Goal: Browse casually

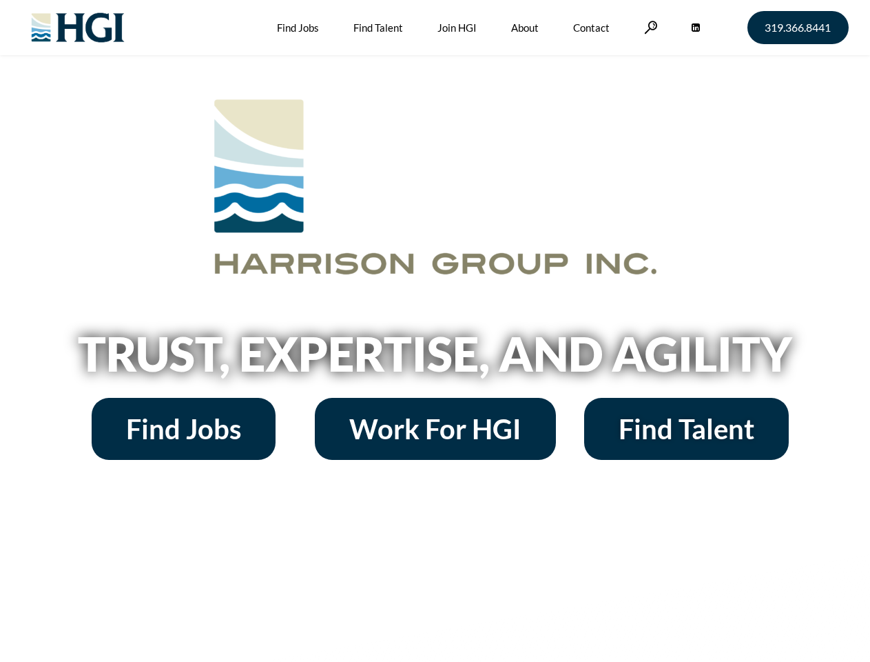
click at [435, 331] on h2 "Trust, Expertise, and Agility" at bounding box center [436, 353] width 786 height 47
click at [649, 27] on link at bounding box center [651, 27] width 14 height 13
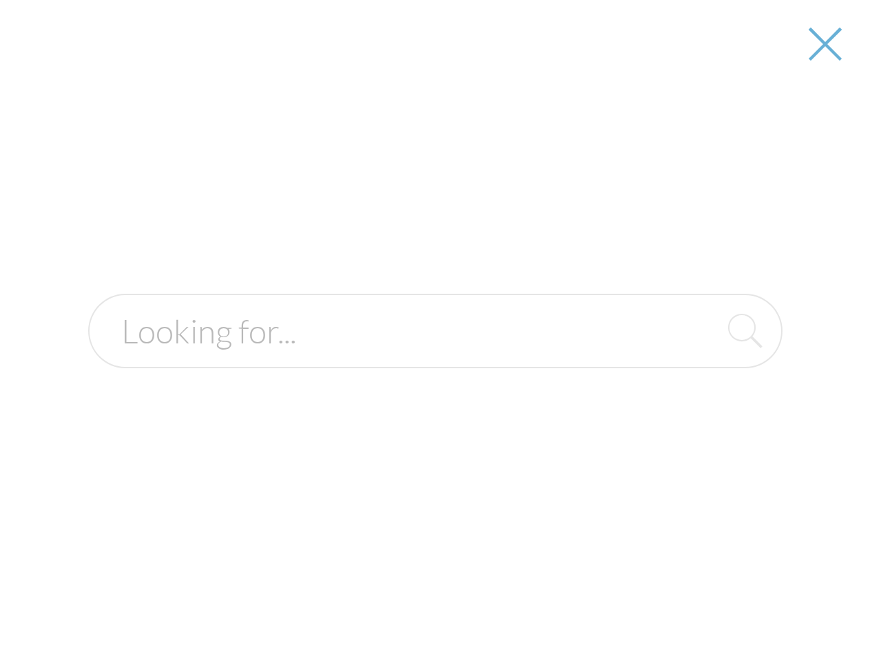
click at [435, 358] on h2 "Trust, Expertise, and Agility" at bounding box center [436, 353] width 786 height 47
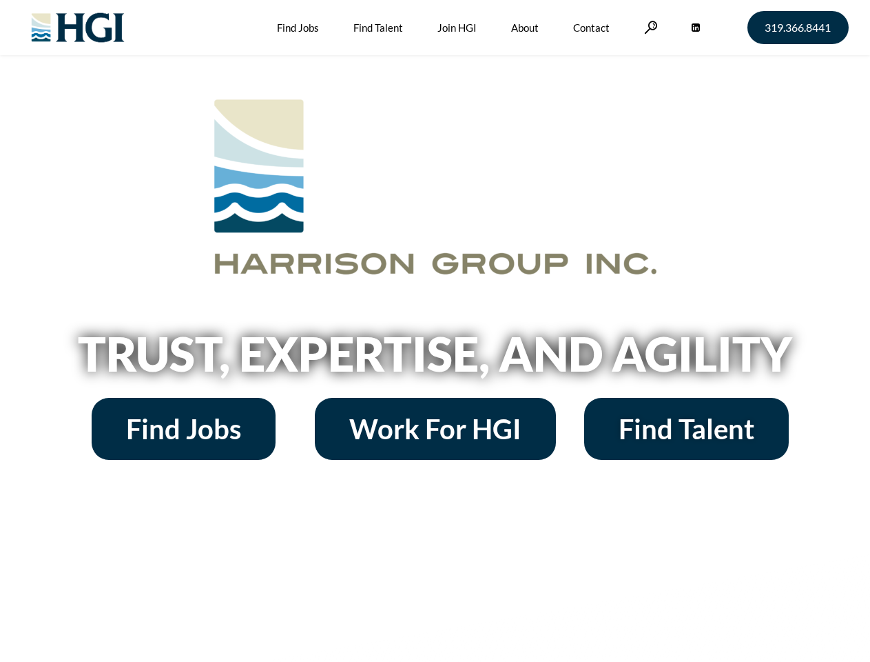
click at [435, 331] on h2 "Trust, Expertise, and Agility" at bounding box center [436, 353] width 786 height 47
click at [649, 27] on link at bounding box center [651, 27] width 14 height 13
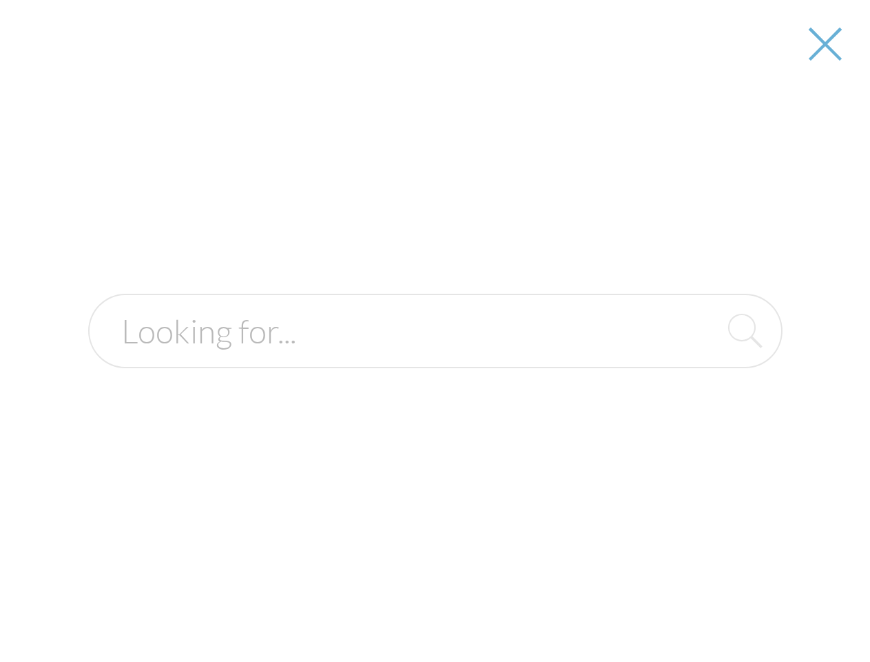
click at [435, 358] on h2 "Trust, Expertise, and Agility" at bounding box center [436, 353] width 786 height 47
